Goal: Information Seeking & Learning: Learn about a topic

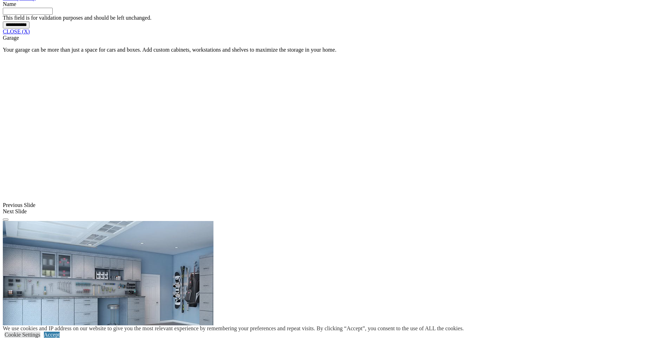
scroll to position [632, 0]
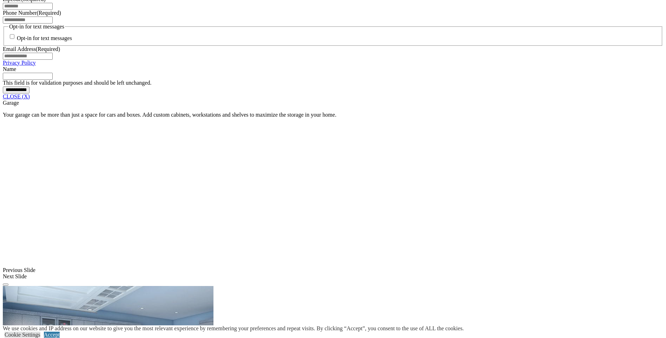
scroll to position [667, 0]
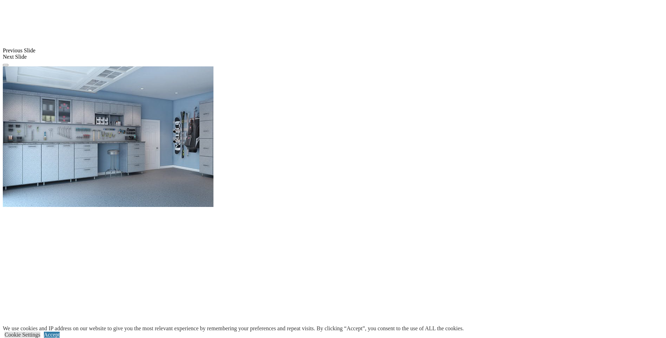
scroll to position [807, 0]
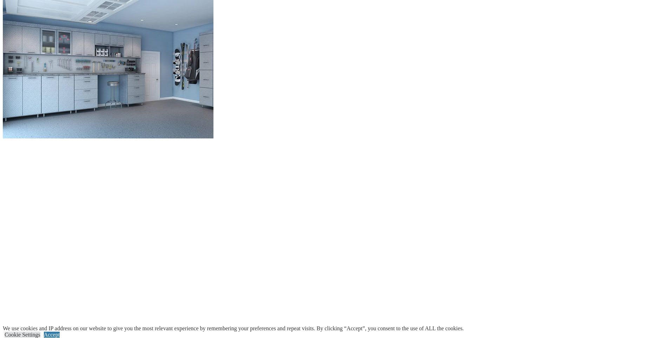
scroll to position [842, 0]
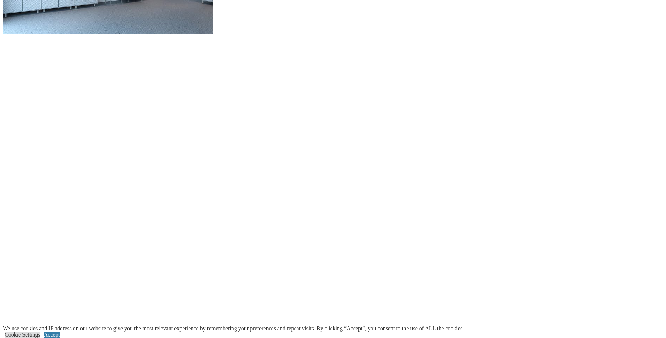
scroll to position [948, 0]
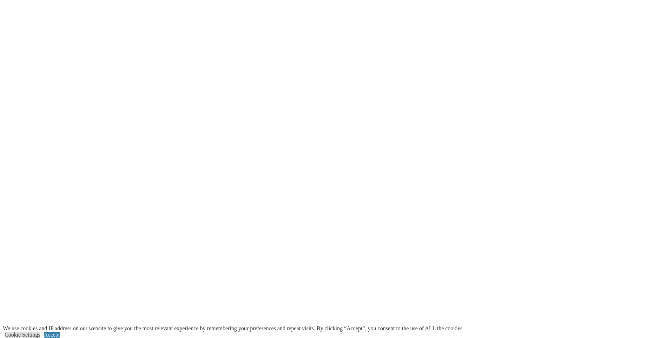
scroll to position [1018, 0]
